Goal: Information Seeking & Learning: Learn about a topic

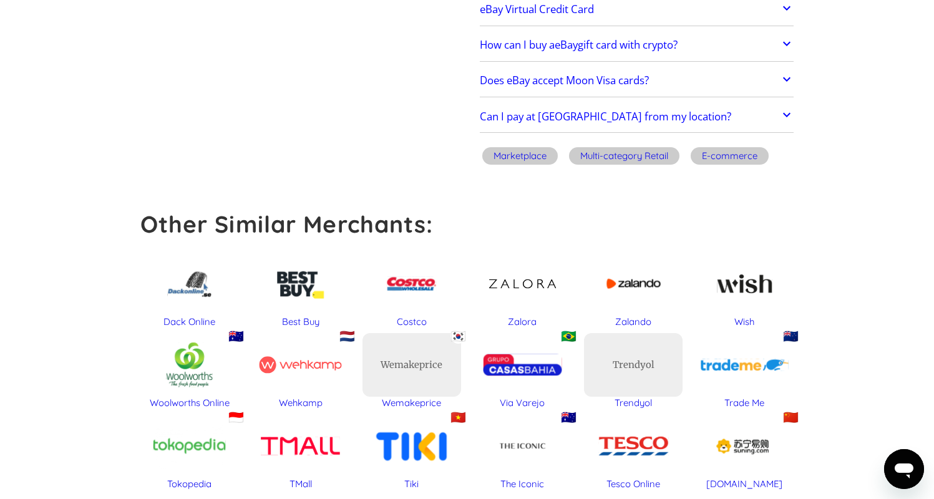
scroll to position [417, 0]
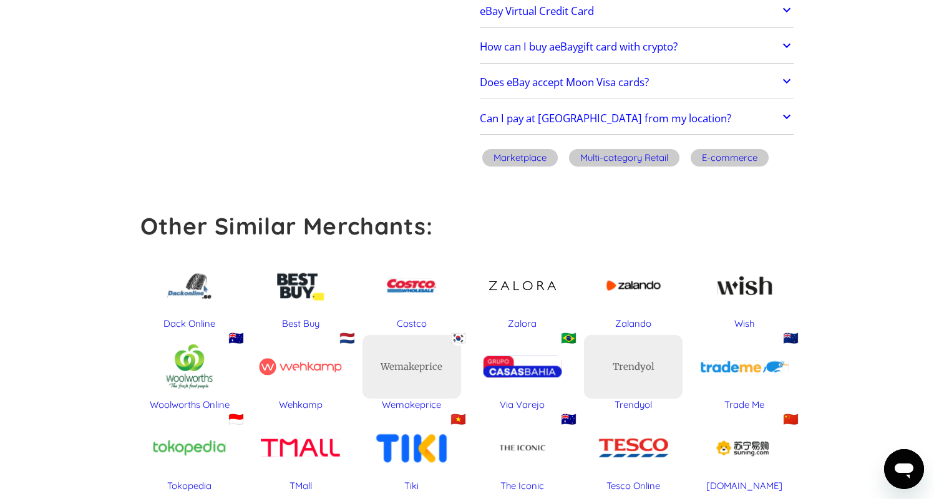
click at [526, 125] on h2 "Can I pay at [GEOGRAPHIC_DATA] from my location?" at bounding box center [605, 118] width 251 height 12
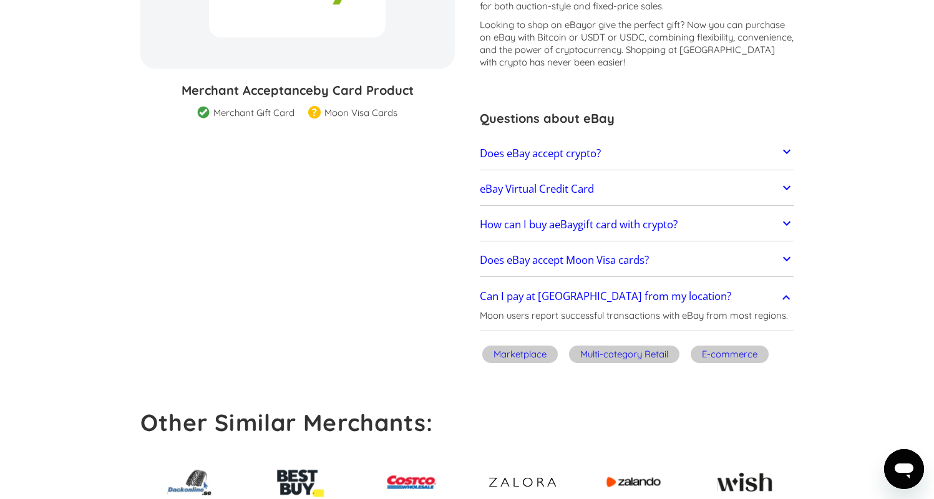
scroll to position [189, 0]
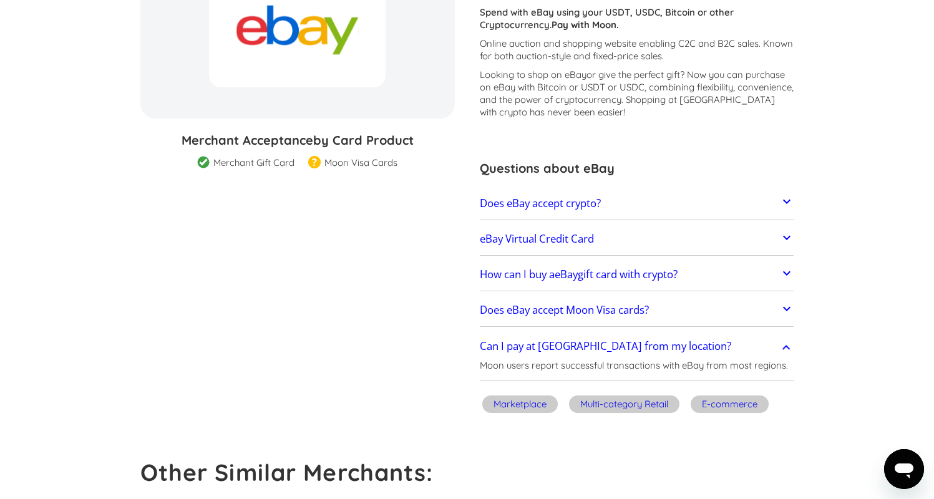
click at [563, 203] on h2 "Does eBay accept crypto?" at bounding box center [540, 203] width 121 height 12
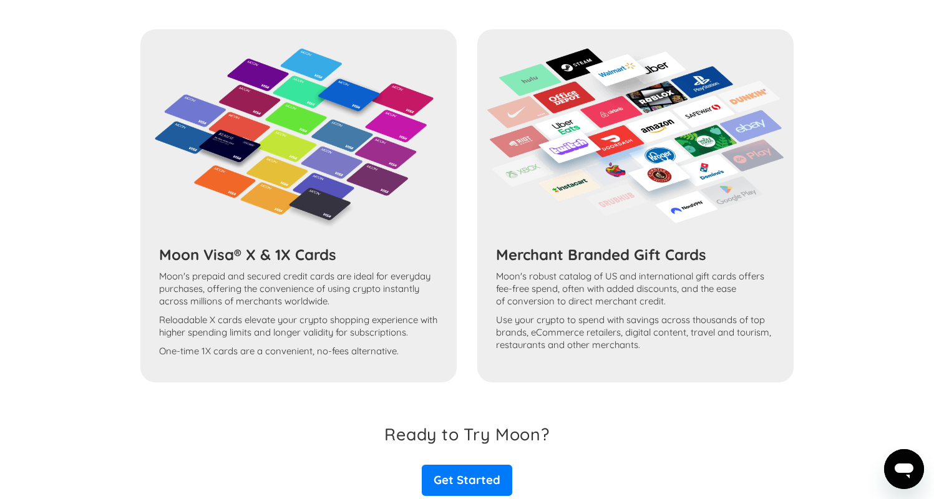
scroll to position [1195, 0]
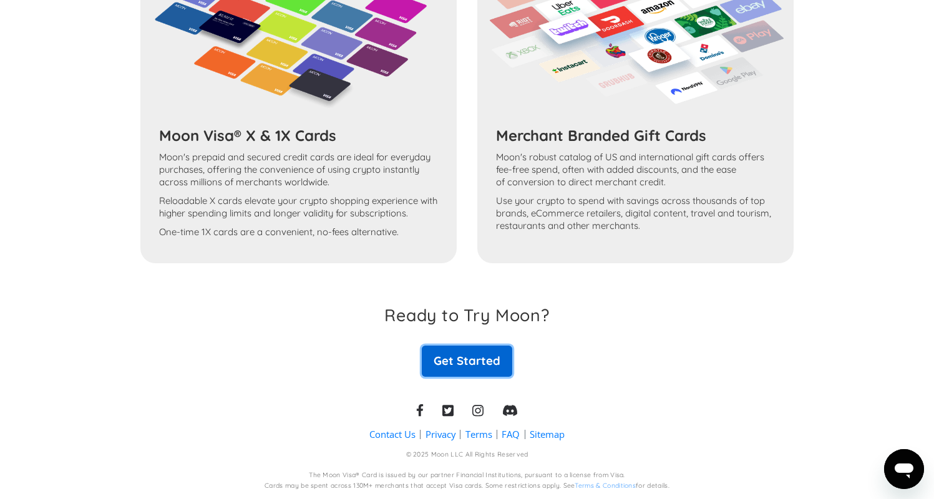
click at [440, 361] on link "Get Started" at bounding box center [467, 360] width 90 height 31
